Goal: Navigation & Orientation: Find specific page/section

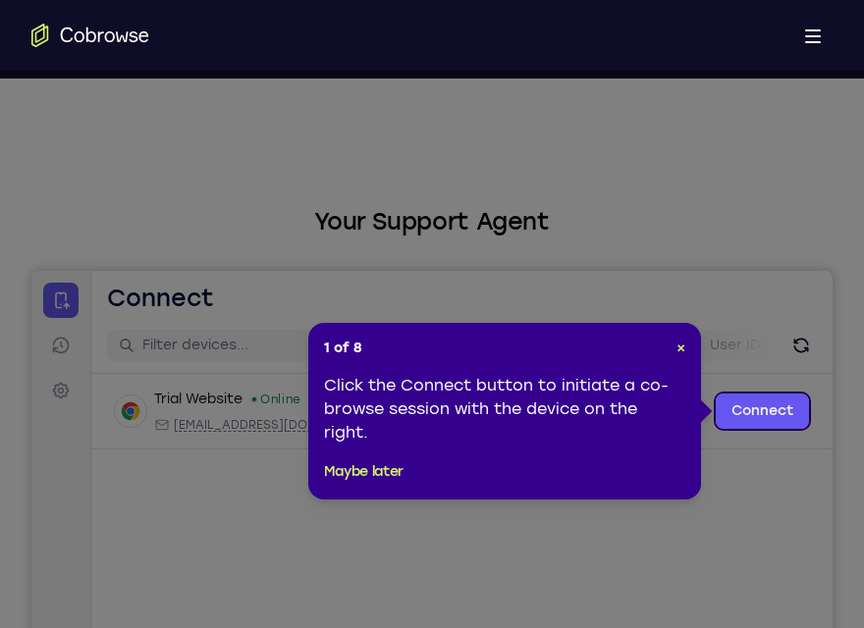
click at [675, 339] on header "1 of 8 ×" at bounding box center [504, 349] width 361 height 20
click at [679, 346] on span "×" at bounding box center [681, 348] width 9 height 17
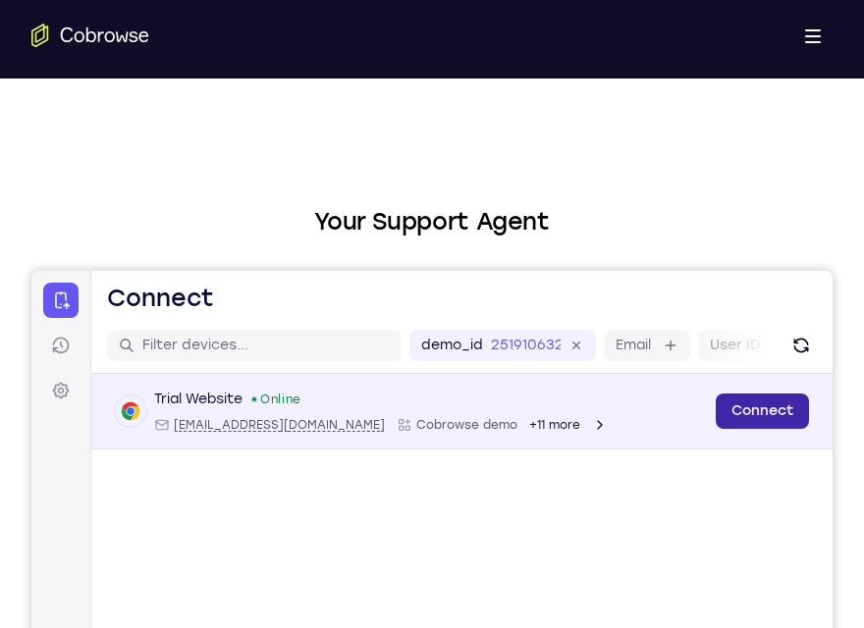
click at [765, 410] on link "Connect" at bounding box center [762, 411] width 93 height 35
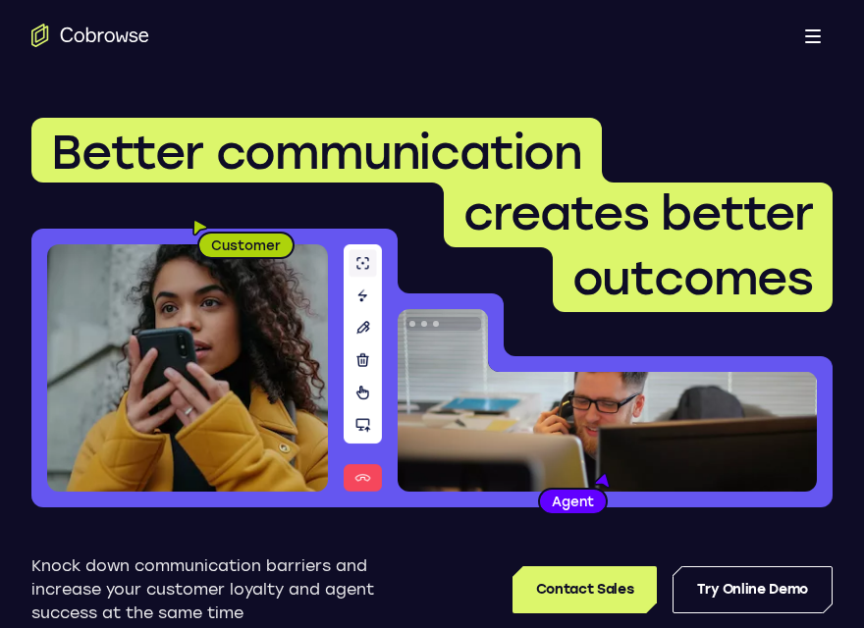
click at [731, 582] on link "Try Online Demo" at bounding box center [753, 590] width 160 height 47
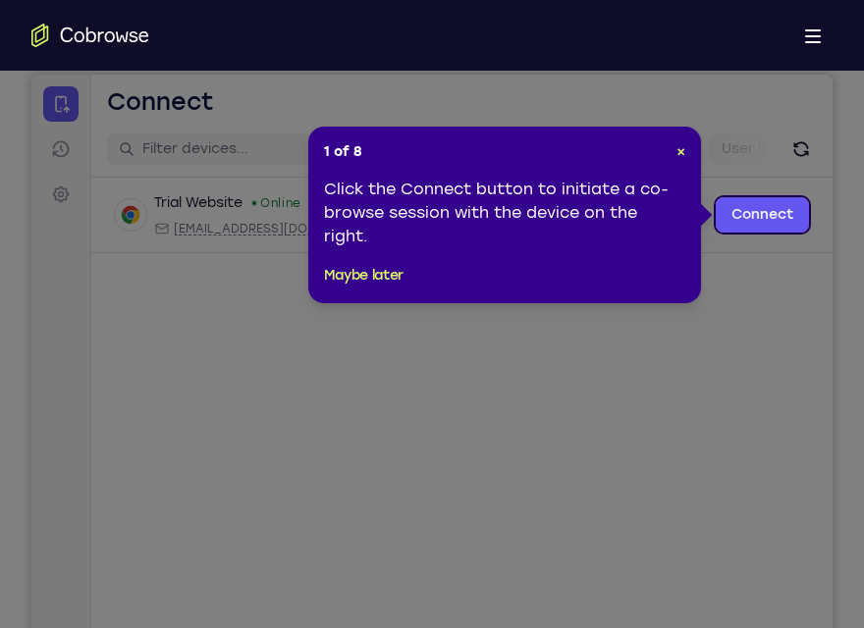
drag, startPoint x: 614, startPoint y: 586, endPoint x: 563, endPoint y: 455, distance: 141.1
click at [563, 455] on icon at bounding box center [439, 314] width 879 height 628
drag, startPoint x: 716, startPoint y: 143, endPoint x: 687, endPoint y: 408, distance: 265.7
click at [687, 408] on icon at bounding box center [439, 314] width 879 height 628
click at [680, 141] on div "1 of 8 × Click the Connect button to initiate a co-browse session with the devi…" at bounding box center [504, 215] width 393 height 177
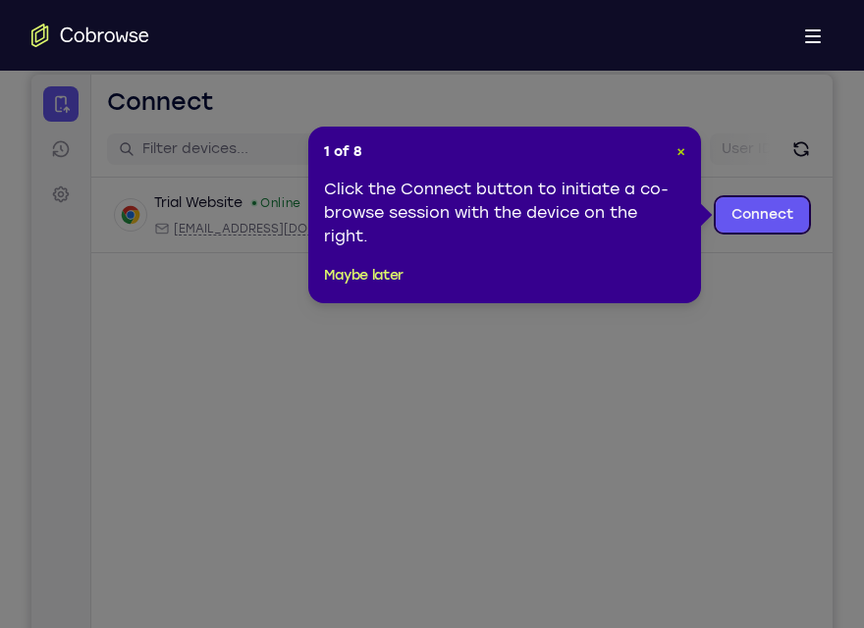
click at [677, 144] on span "×" at bounding box center [681, 151] width 9 height 17
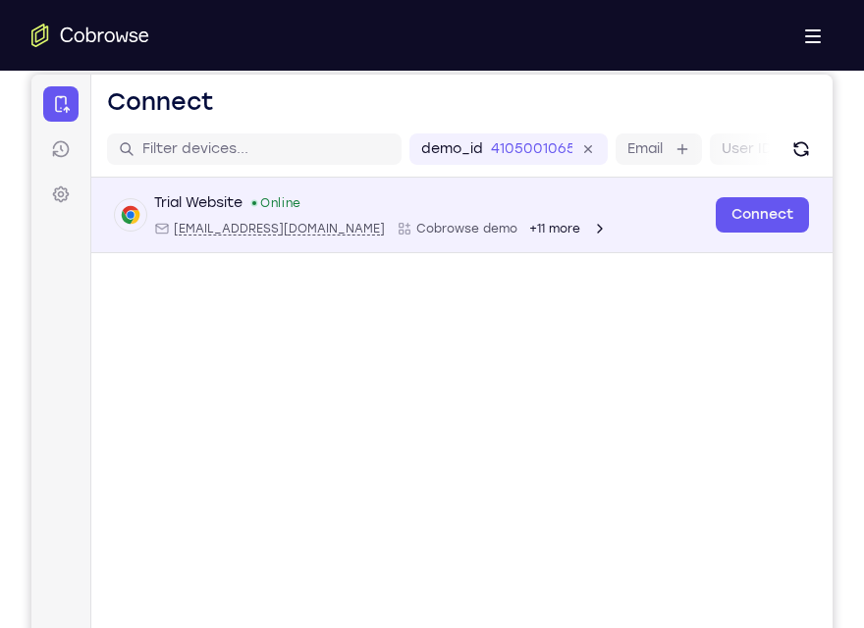
click at [347, 219] on div "Trial Website Online web@example.com Cobrowse demo +11 more" at bounding box center [381, 214] width 454 height 43
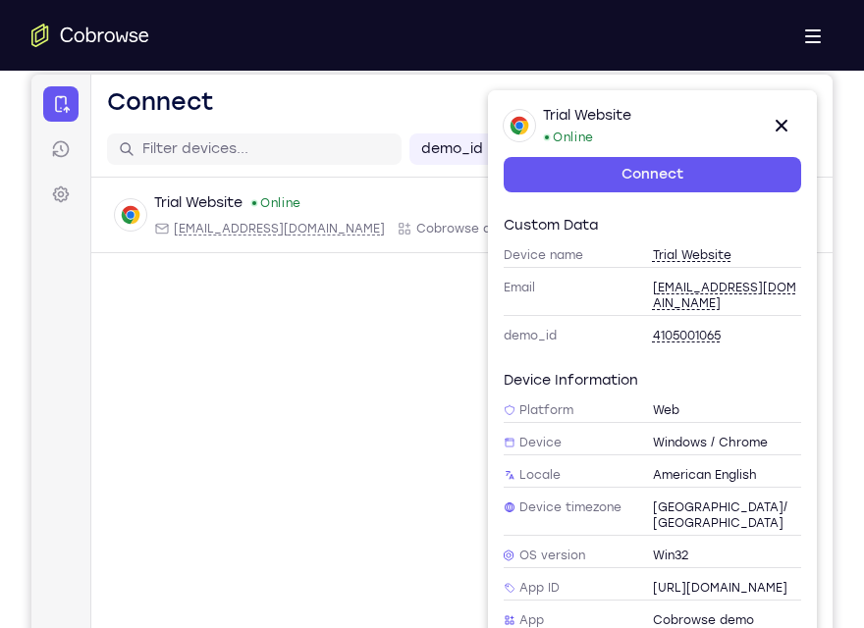
click at [370, 347] on div "Trial Website Online web@example.com Cobrowse demo +11 more web@example.com Cob…" at bounding box center [461, 263] width 741 height 170
click at [781, 114] on icon at bounding box center [782, 126] width 24 height 24
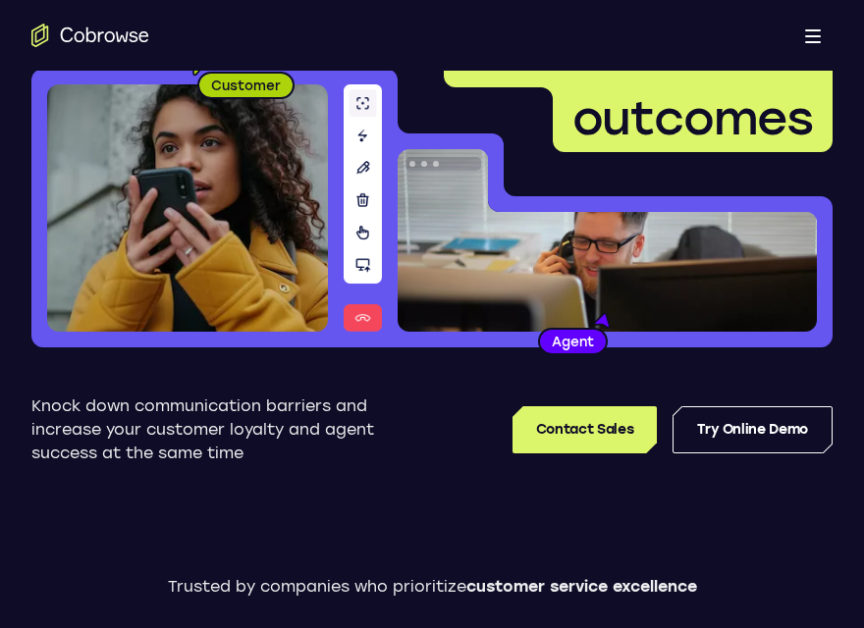
scroll to position [196, 0]
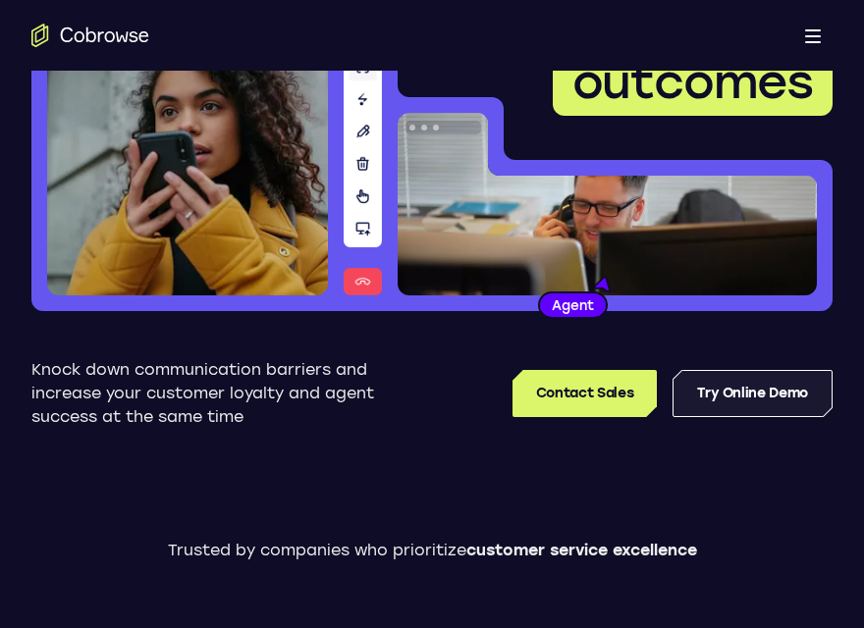
click at [724, 379] on link "Try Online Demo" at bounding box center [753, 393] width 160 height 47
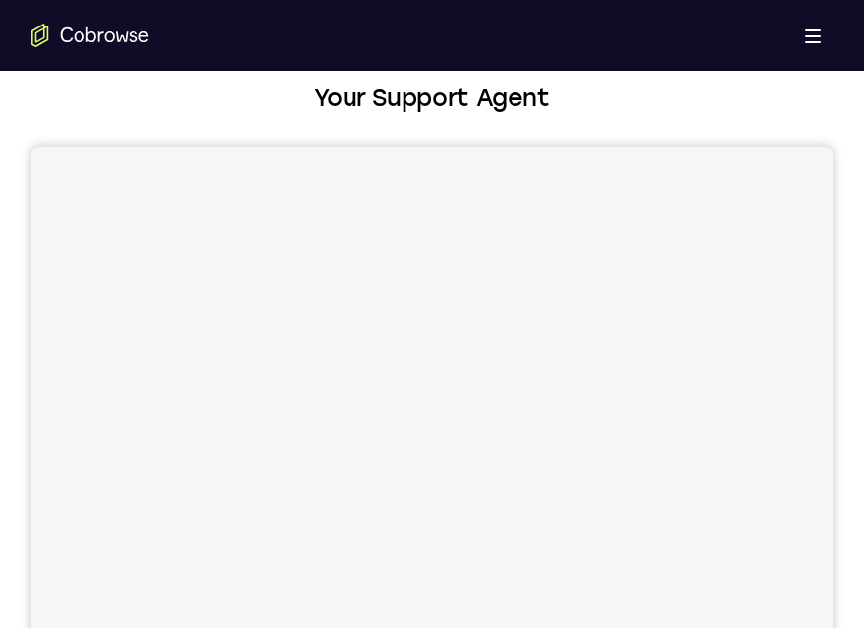
scroll to position [118, 0]
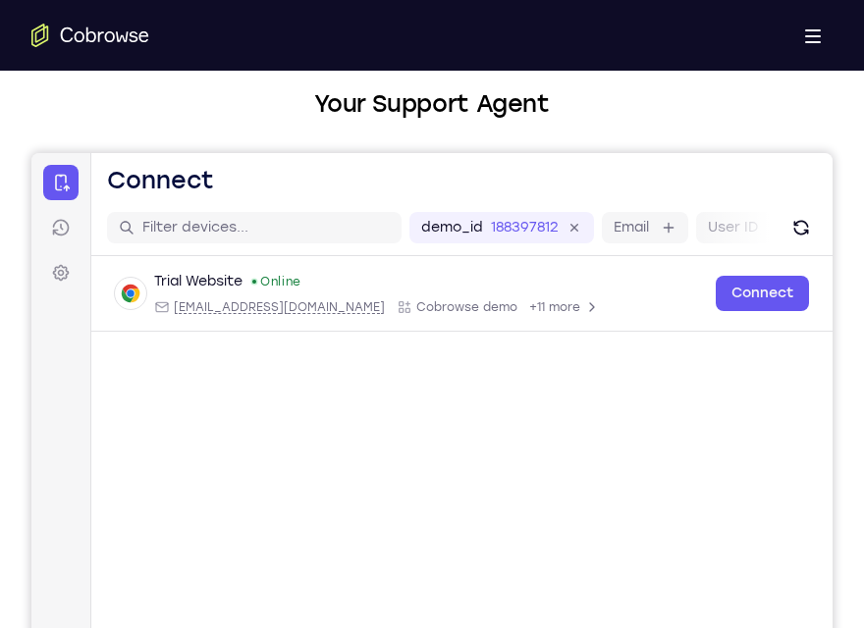
click at [73, 187] on link "Connect" at bounding box center [60, 182] width 35 height 35
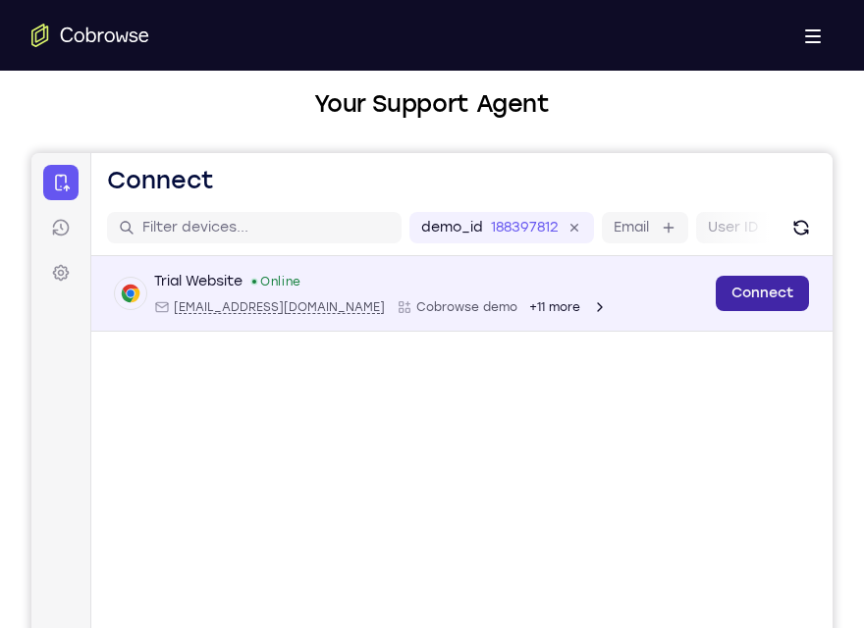
click at [752, 299] on link "Connect" at bounding box center [762, 293] width 93 height 35
